Goal: Use online tool/utility: Utilize a website feature to perform a specific function

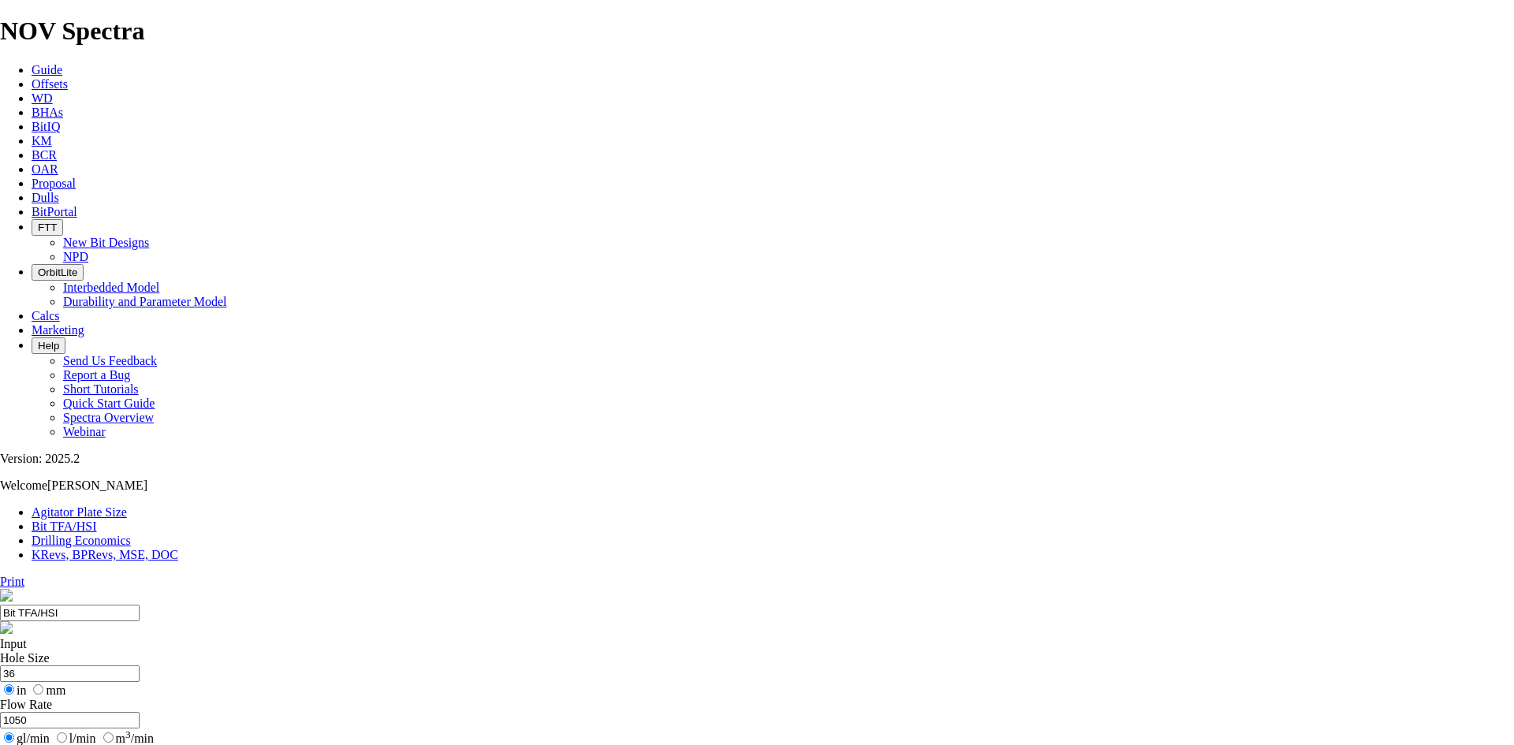
select select "number:32"
click at [178, 548] on link "KRevs, BPRevs, MSE, DOC" at bounding box center [105, 554] width 147 height 13
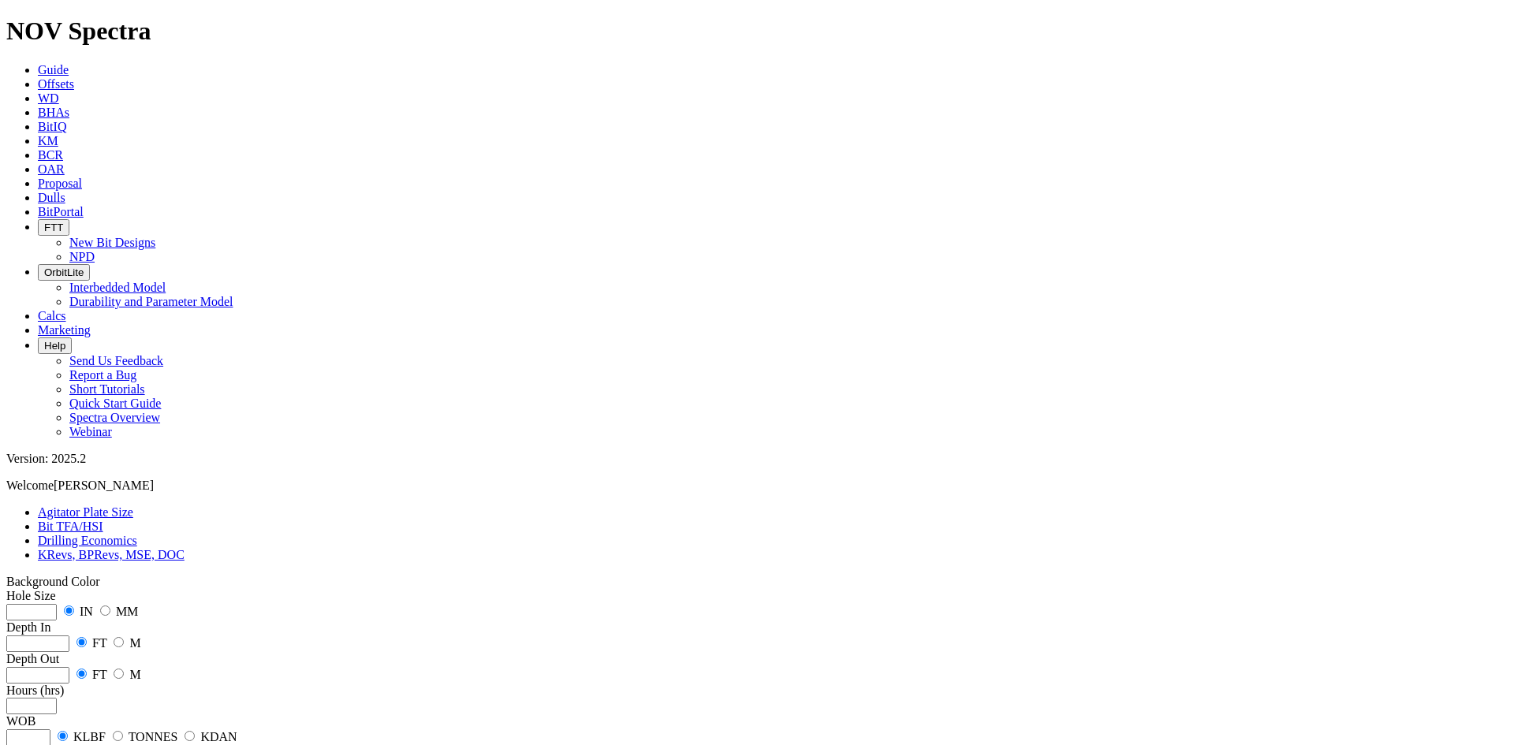
click at [57, 604] on input "number" at bounding box center [31, 612] width 50 height 17
type input "26"
click at [124, 637] on input "radio" at bounding box center [119, 642] width 10 height 10
radio input "true"
radio input "false"
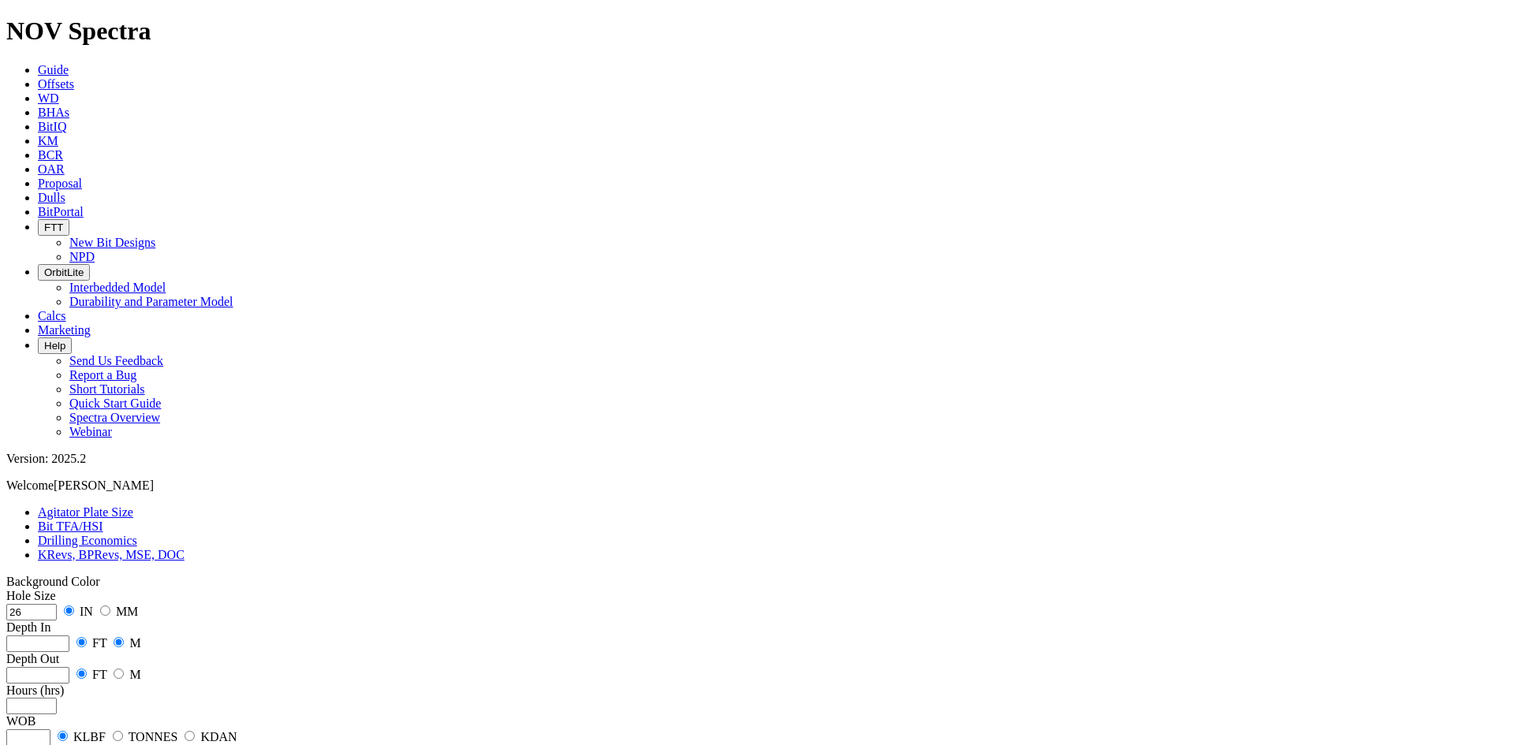
radio input "false"
radio input "true"
click at [67, 589] on div "Hole Size 26 IN MM Depth In FT M Depth Out FT M Hours (hrs) WOB KLBF TONNES KDA…" at bounding box center [756, 731] width 1501 height 284
click at [69, 636] on input "number" at bounding box center [37, 644] width 63 height 17
type input "200"
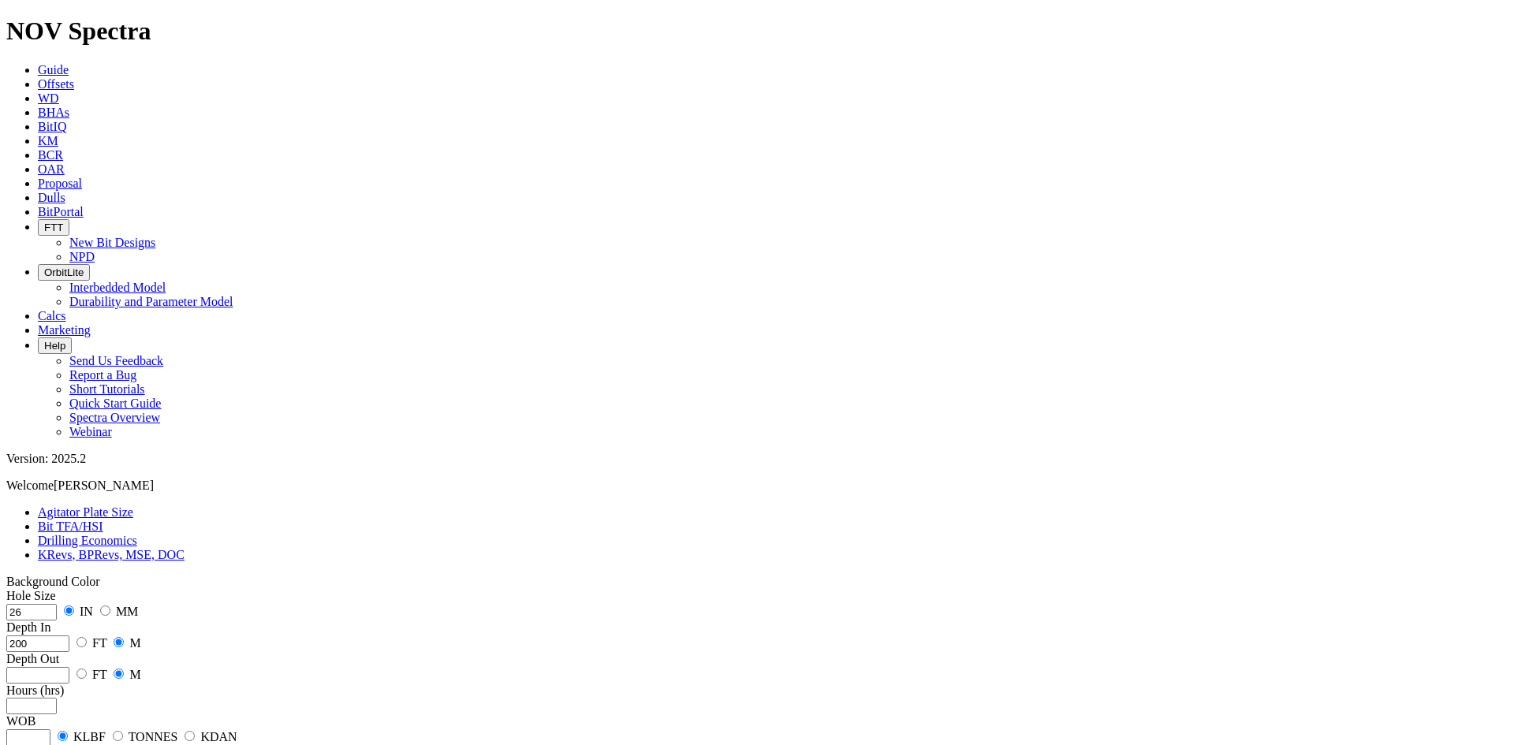
click at [69, 667] on input "number" at bounding box center [37, 675] width 63 height 17
type input "750"
click at [57, 698] on input "number" at bounding box center [31, 706] width 50 height 17
type input "14.28"
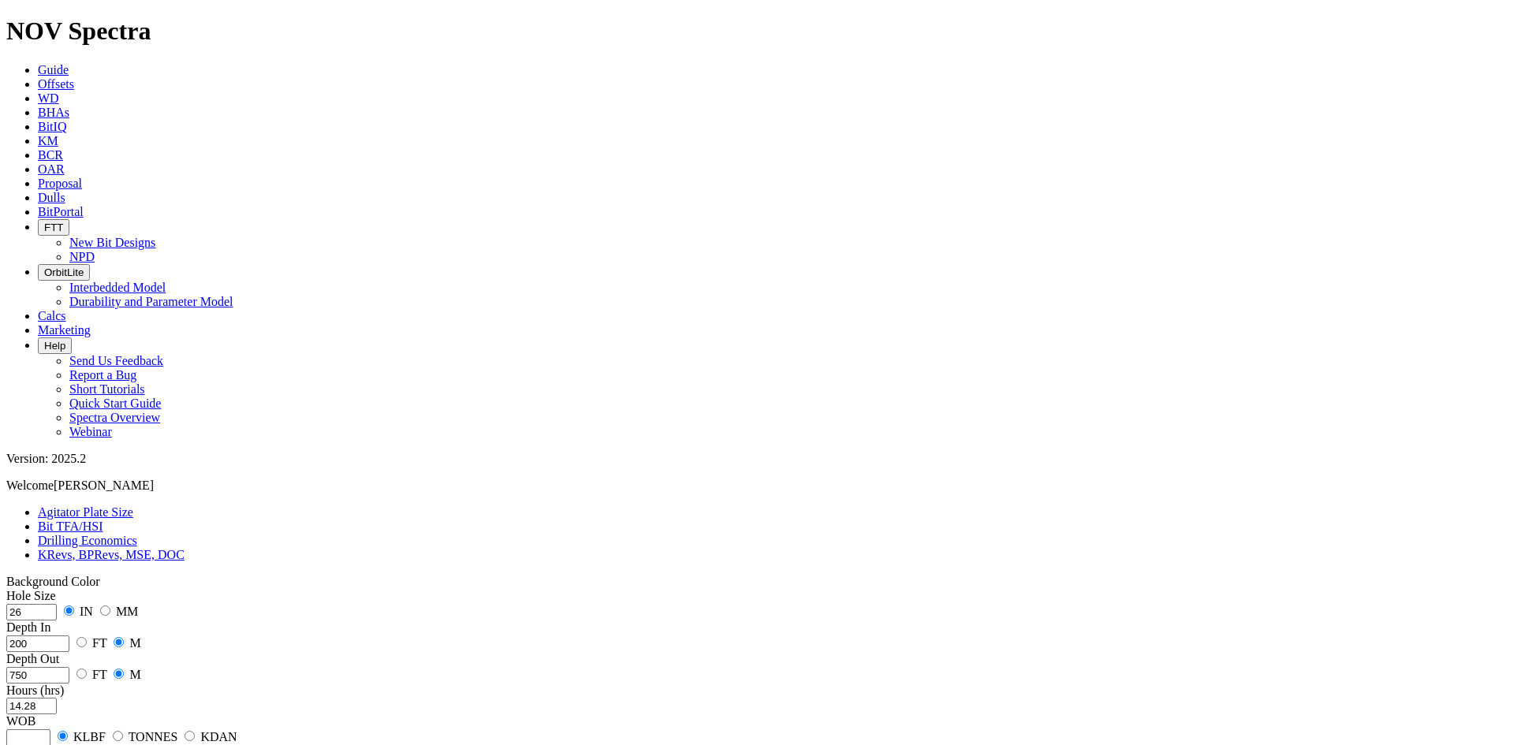
click at [50, 729] on input "number" at bounding box center [28, 737] width 44 height 17
type input "10"
click at [123, 731] on input "radio" at bounding box center [118, 736] width 10 height 10
radio input "true"
radio input "false"
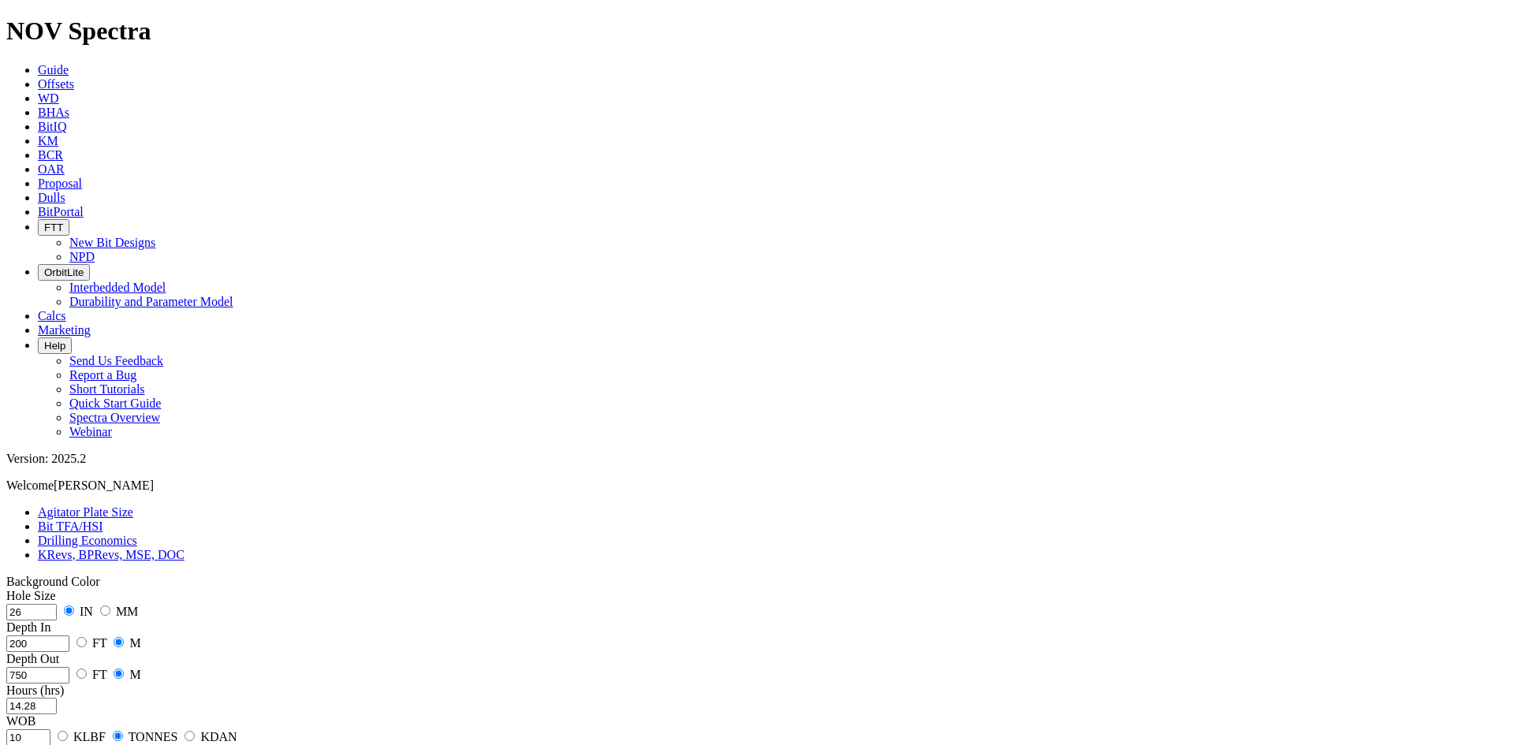
type input "50"
radio input "true"
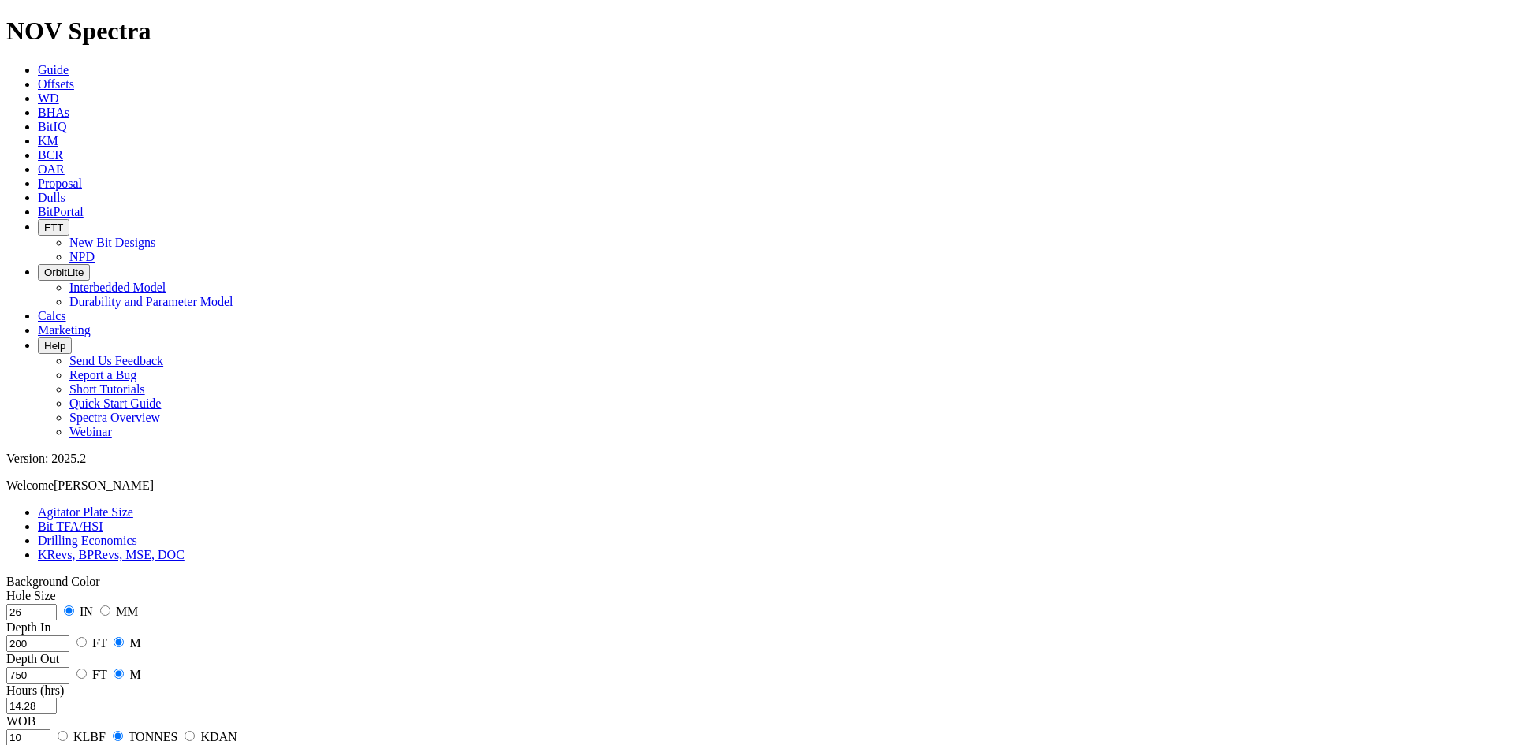
radio input "false"
click at [102, 589] on div "Hole Size 26 IN MM Depth In 200 FT M Depth Out 750 FT M Hours (hrs) 14.28 WOB 1…" at bounding box center [756, 731] width 1501 height 284
type input "1"
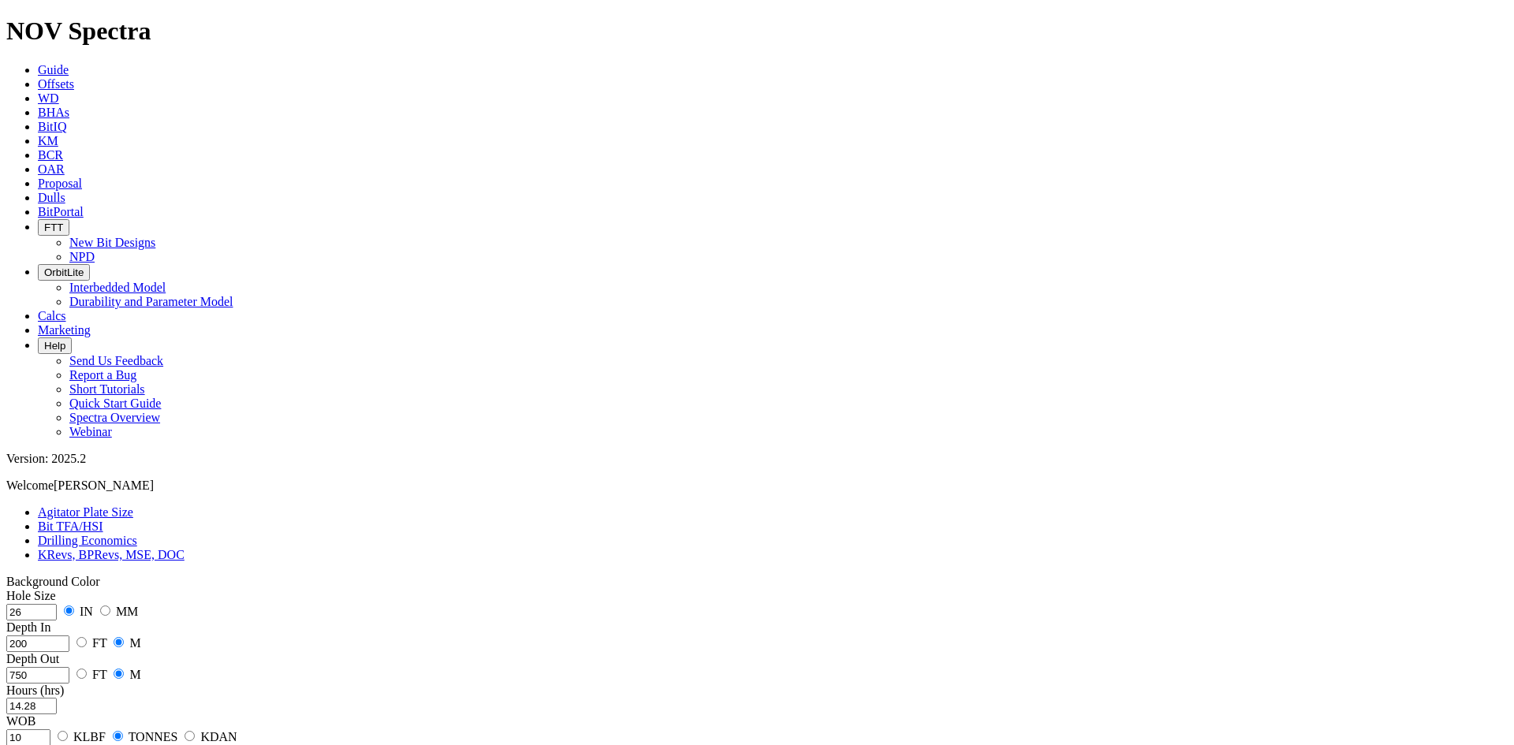
type input "10000"
type input "1050"
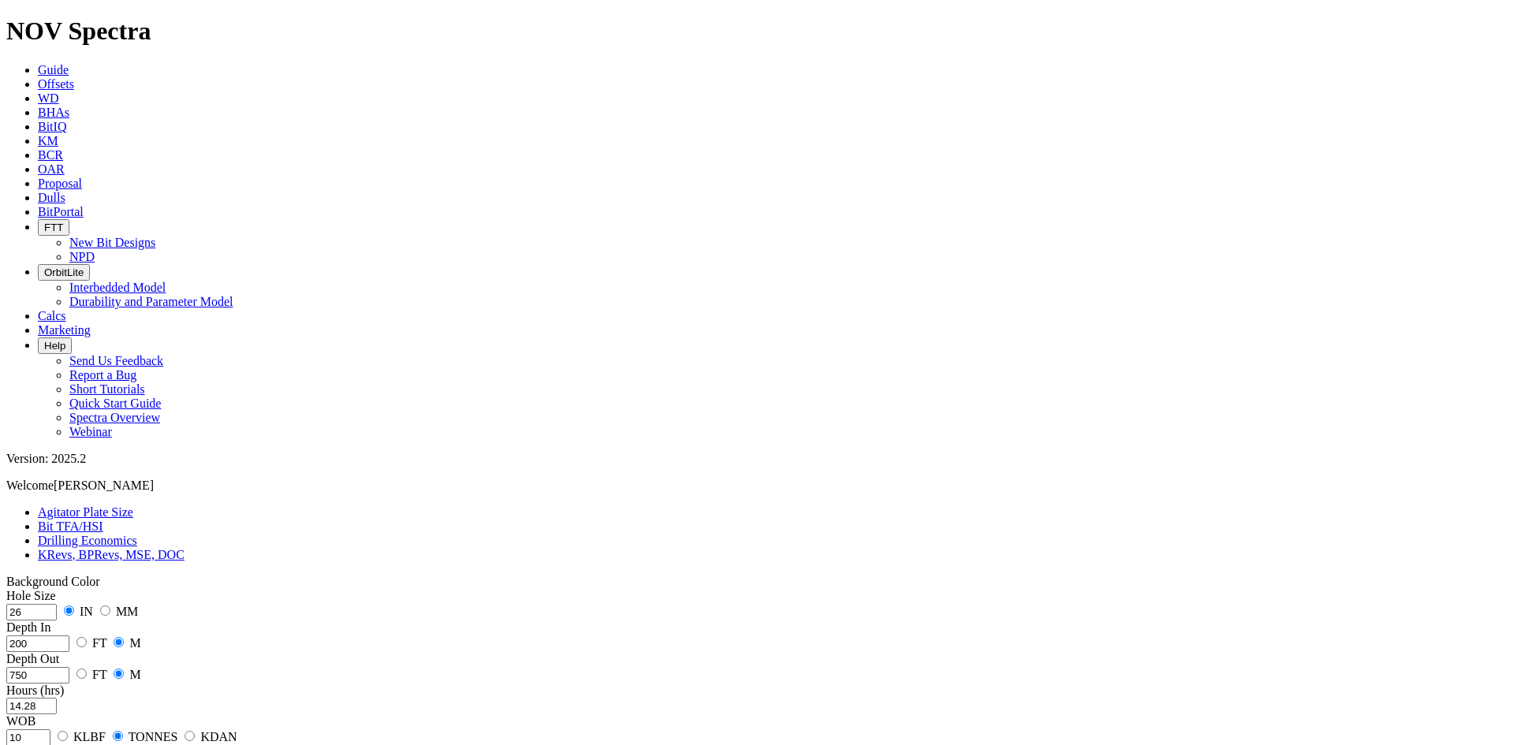
type input "0.12"
